Goal: Check status: Check status

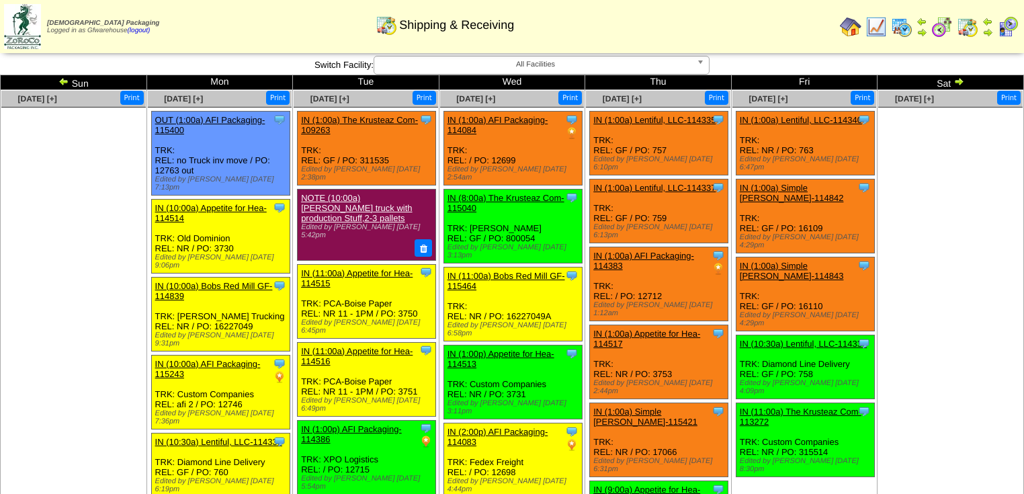
drag, startPoint x: 116, startPoint y: 29, endPoint x: 120, endPoint y: -64, distance: 93.5
drag, startPoint x: 546, startPoint y: 222, endPoint x: 505, endPoint y: 221, distance: 40.3
click at [505, 221] on div "Clone Item IN (8:00a) The Krusteaz Com-115040 The Krusteaz Company ScheduleID: …" at bounding box center [512, 226] width 138 height 74
click at [672, 148] on div "Clone Item IN (1:00a) Lentiful, LLC-114335 Lentiful, LLC ScheduleID: 114335 700…" at bounding box center [659, 144] width 138 height 64
drag, startPoint x: 673, startPoint y: 153, endPoint x: 650, endPoint y: 154, distance: 22.9
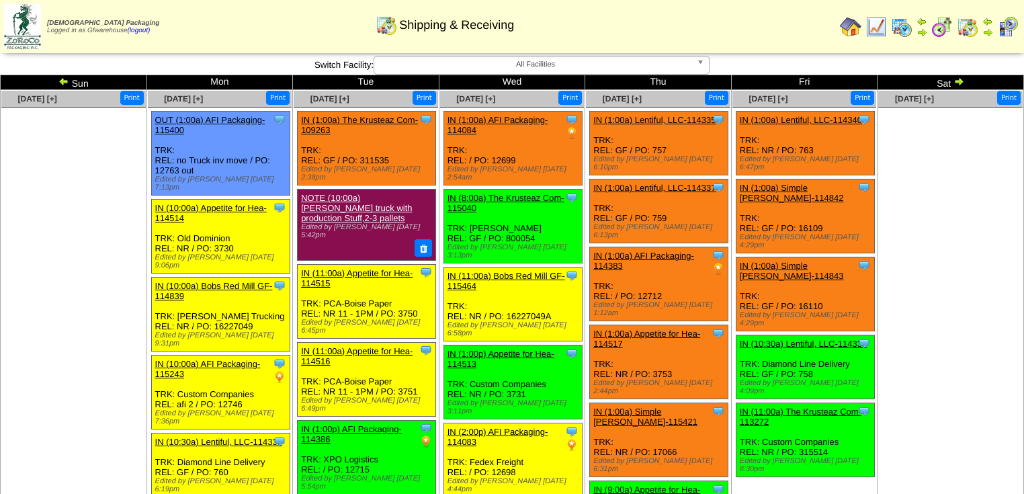
click at [650, 154] on div "Clone Item IN (1:00a) Lentiful, LLC-114335 Lentiful, LLC ScheduleID: 114335 700…" at bounding box center [659, 144] width 138 height 64
click at [959, 85] on img at bounding box center [958, 81] width 11 height 11
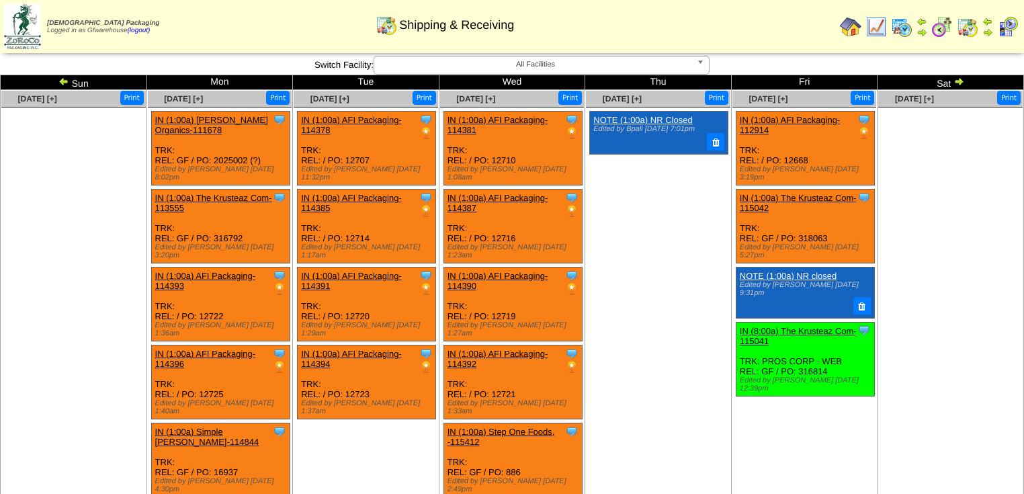
click at [956, 85] on img at bounding box center [958, 81] width 11 height 11
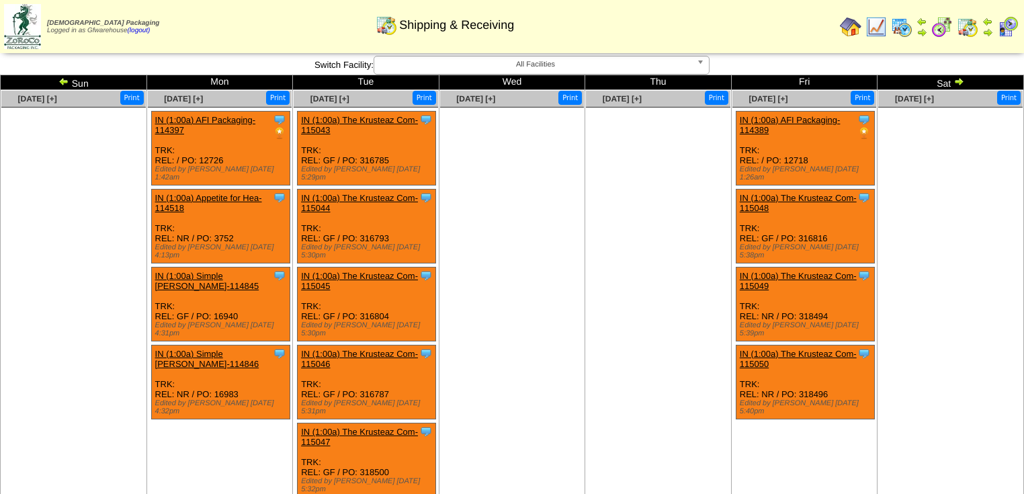
click at [956, 85] on img at bounding box center [958, 81] width 11 height 11
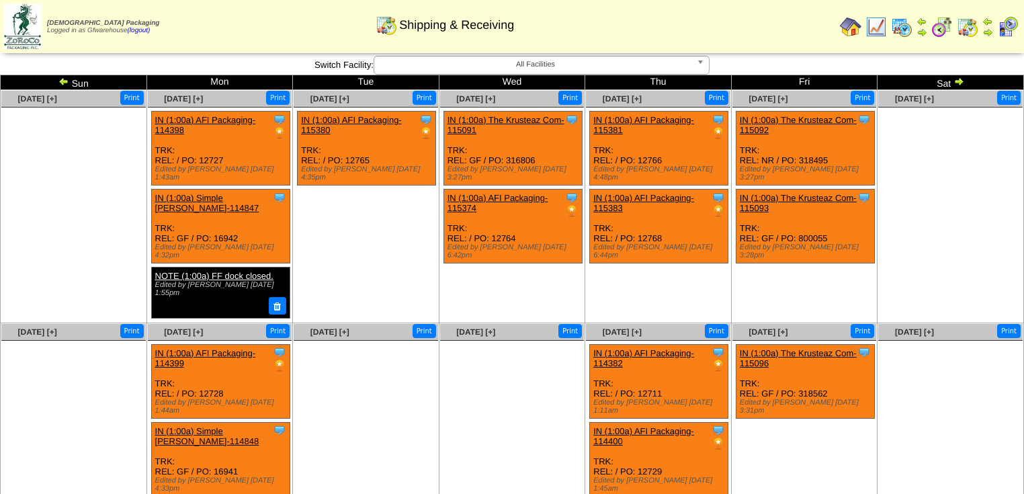
click at [956, 85] on img at bounding box center [958, 81] width 11 height 11
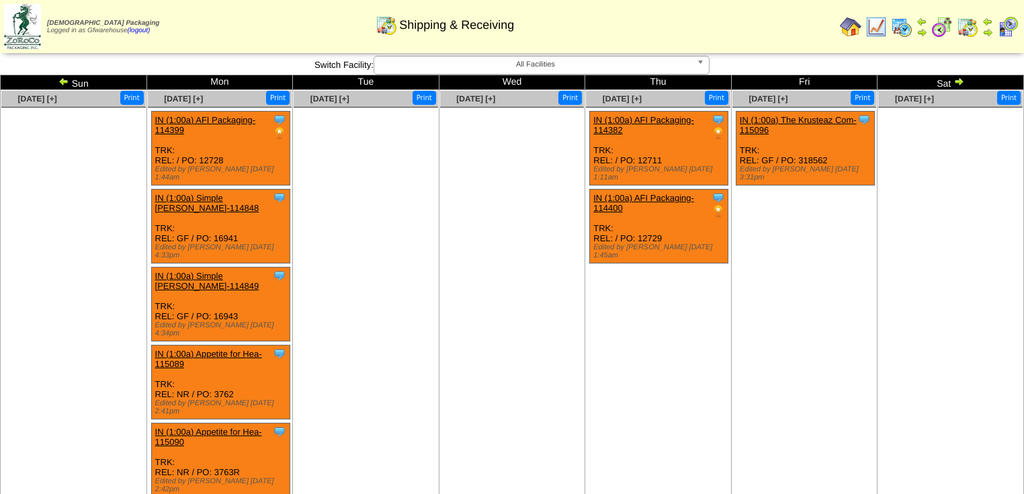
click at [956, 85] on img at bounding box center [958, 81] width 11 height 11
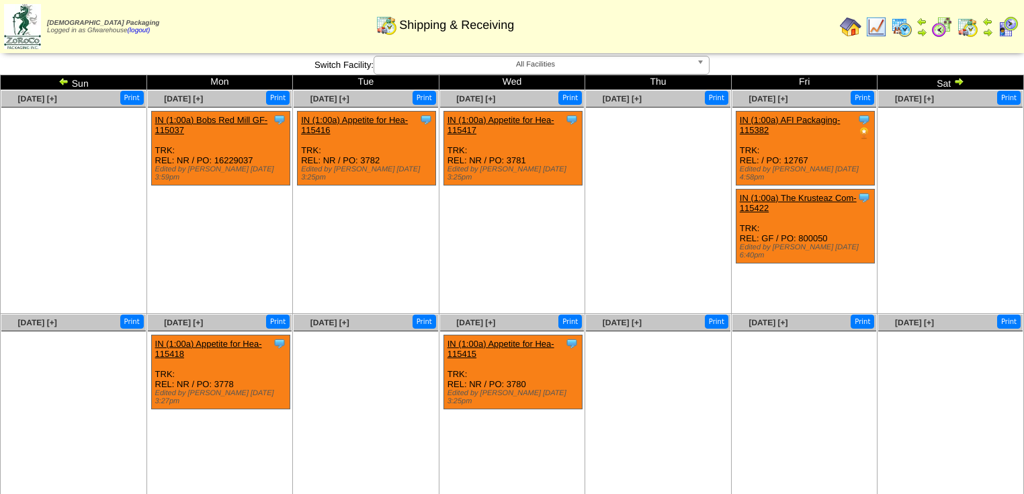
click at [58, 81] on img at bounding box center [63, 81] width 11 height 11
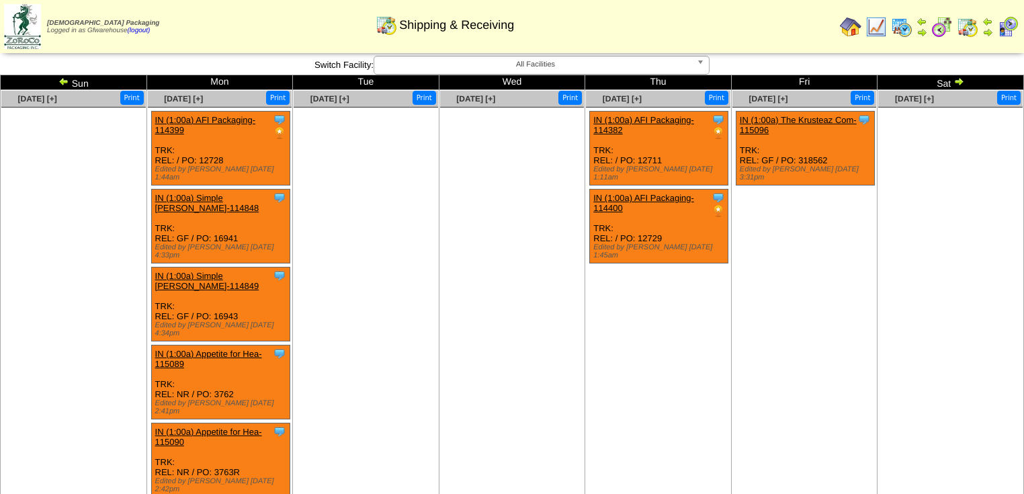
click at [58, 81] on img at bounding box center [63, 81] width 11 height 11
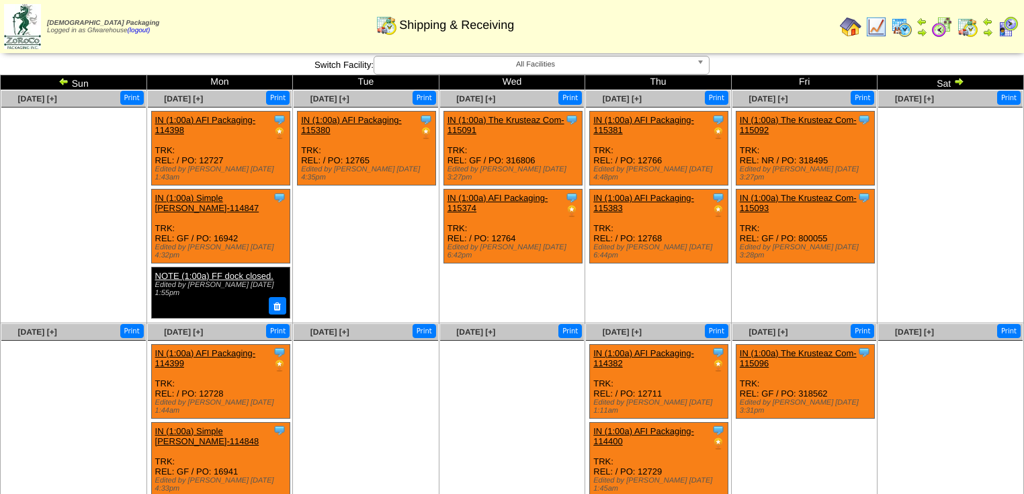
click at [58, 81] on img at bounding box center [63, 81] width 11 height 11
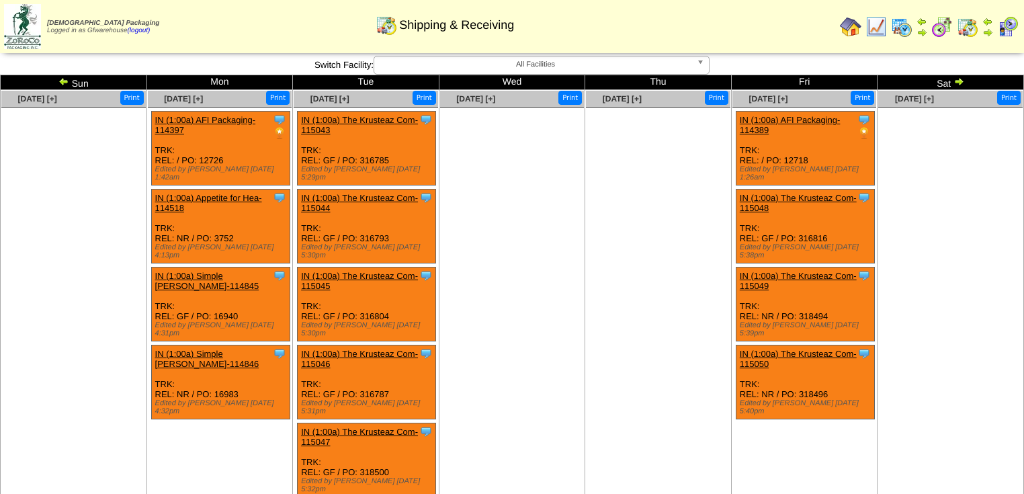
click at [58, 81] on img at bounding box center [63, 81] width 11 height 11
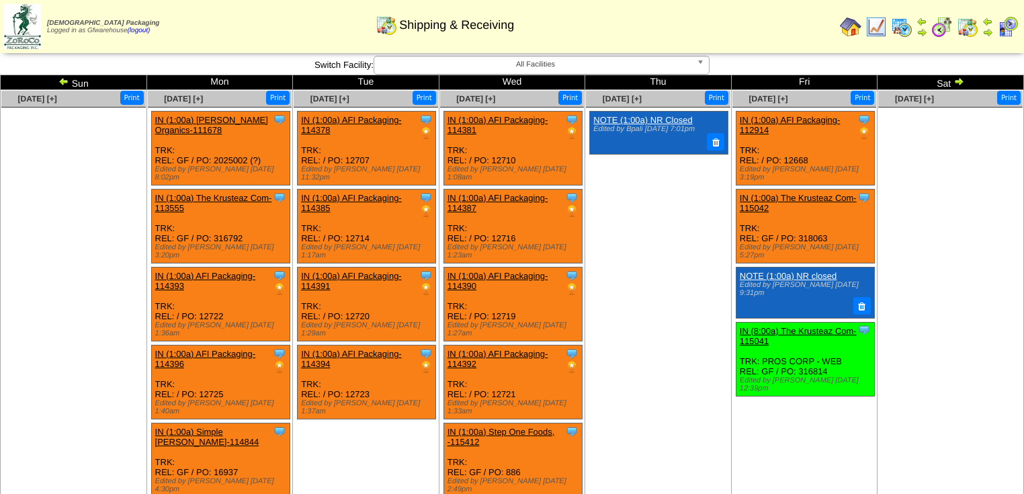
click at [58, 81] on img at bounding box center [63, 81] width 11 height 11
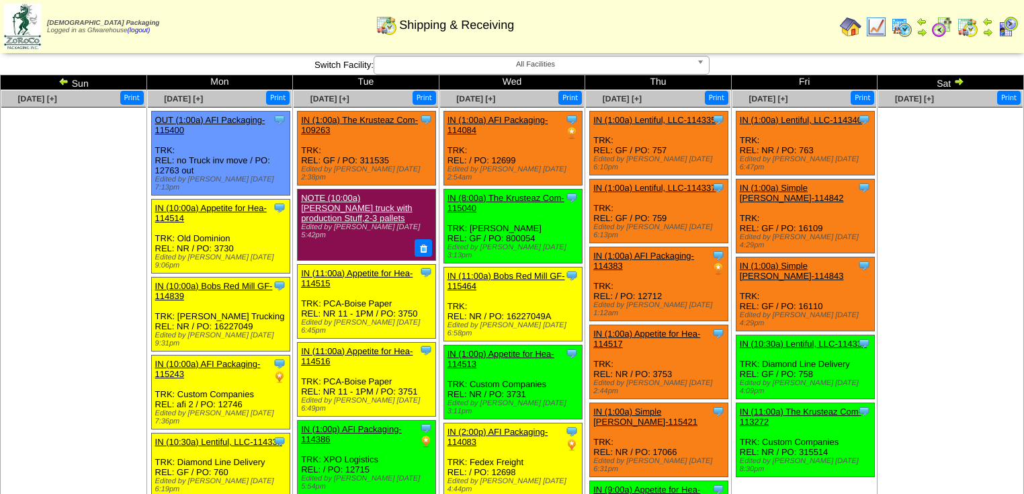
click at [58, 81] on img at bounding box center [63, 81] width 11 height 11
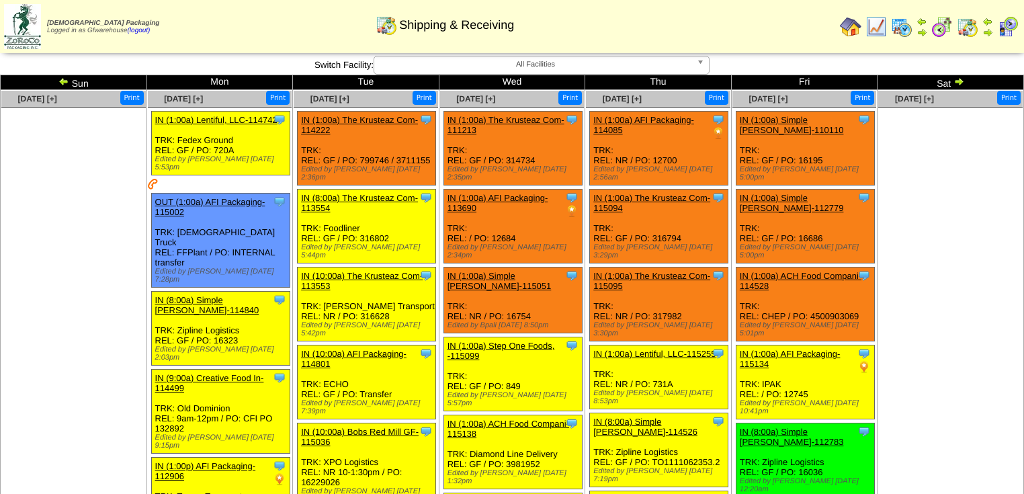
click at [58, 81] on img at bounding box center [63, 81] width 11 height 11
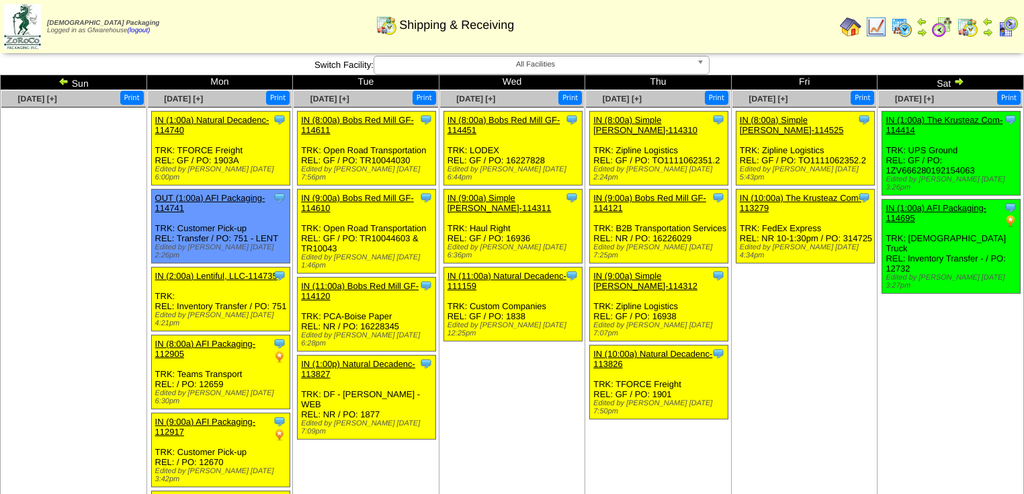
click at [959, 82] on img at bounding box center [958, 81] width 11 height 11
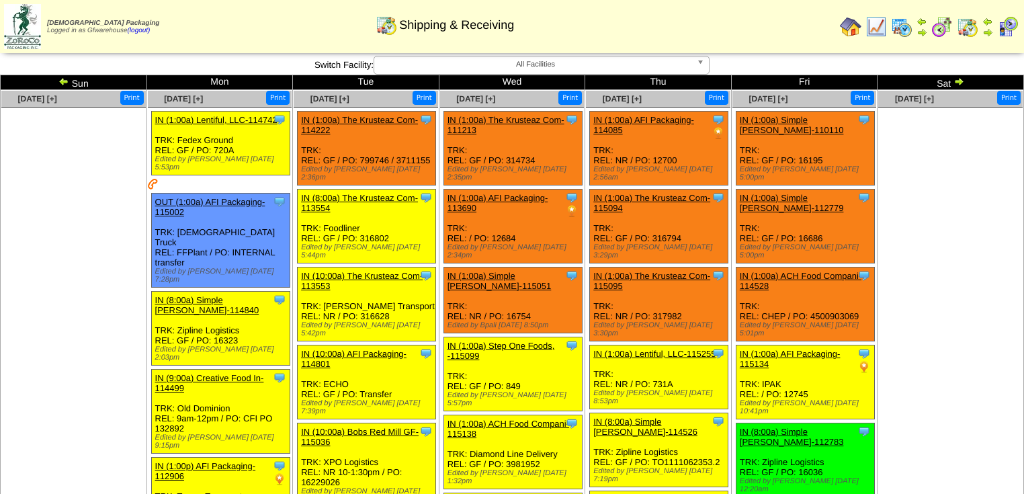
click at [959, 82] on img at bounding box center [958, 81] width 11 height 11
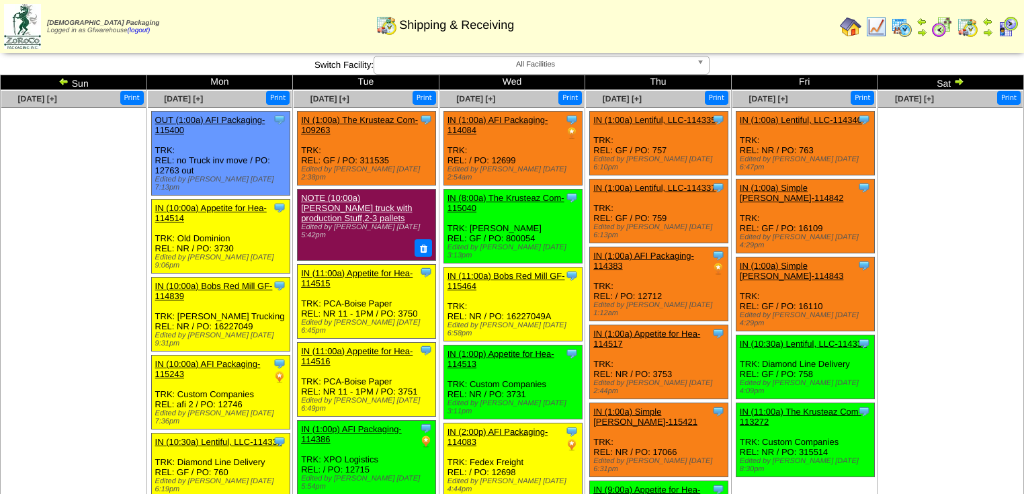
scroll to position [294, 0]
